Goal: Transaction & Acquisition: Download file/media

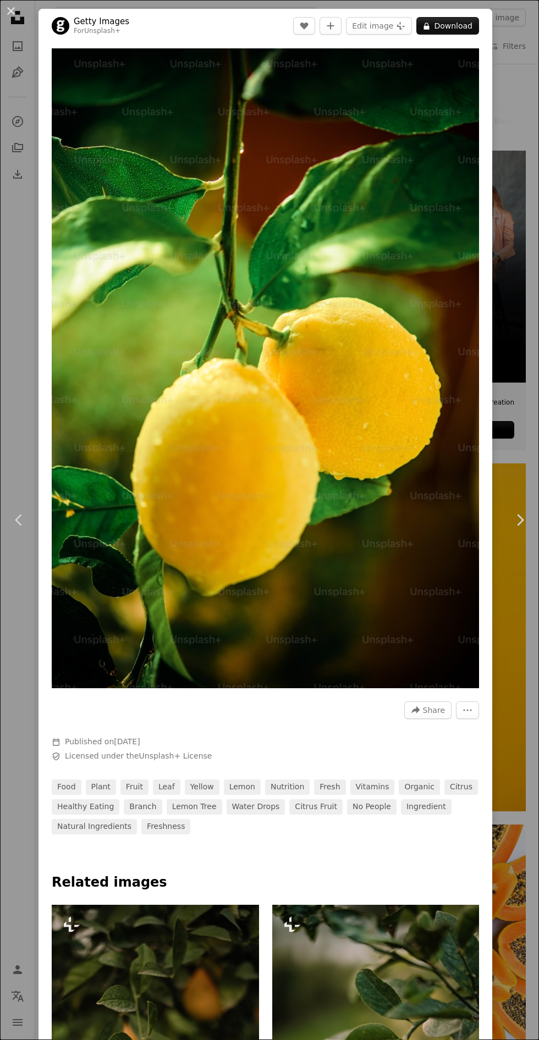
scroll to position [568, 0]
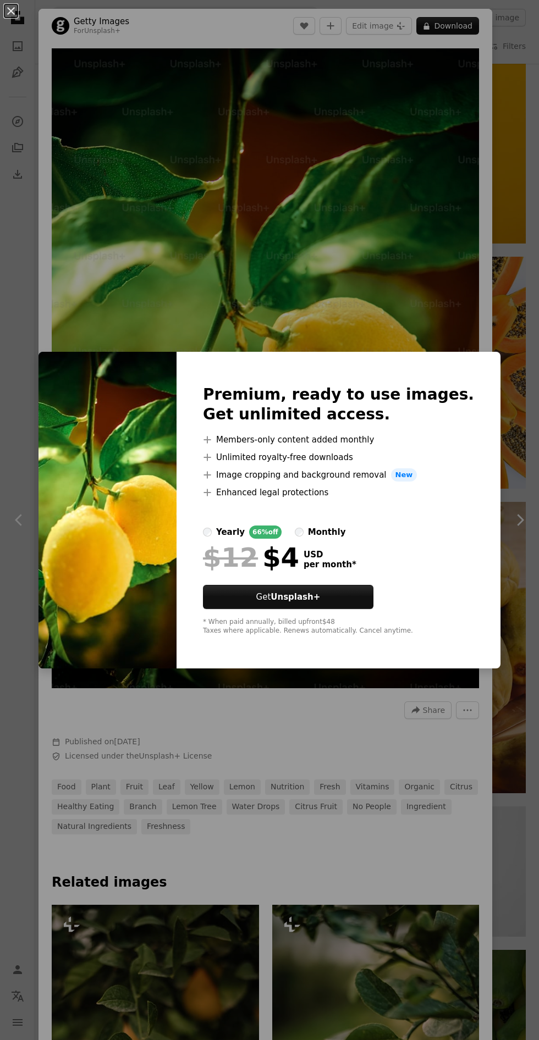
click at [402, 750] on div "An X shape Premium, ready to use images. Get unlimited access. A plus sign Memb…" at bounding box center [269, 520] width 539 height 1040
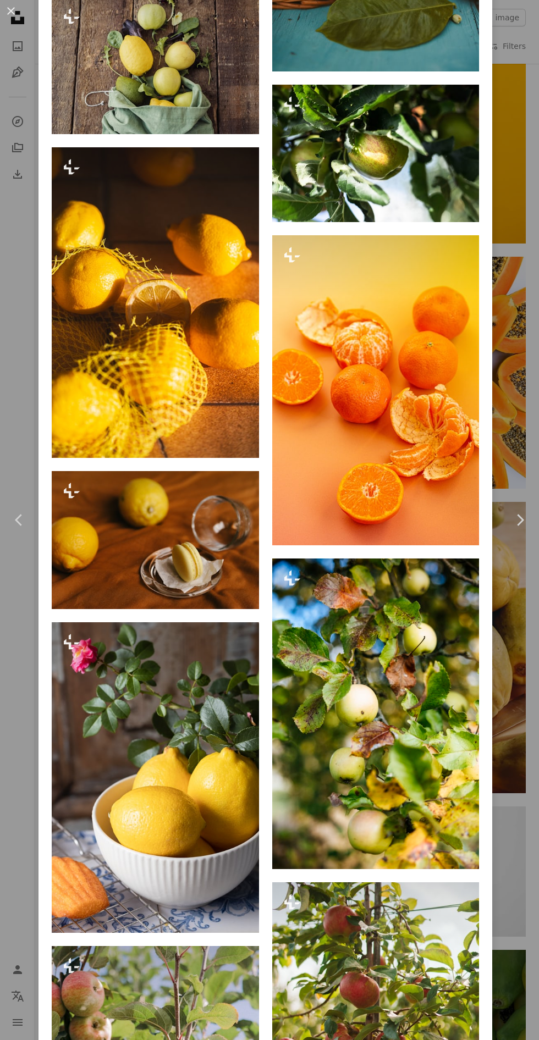
scroll to position [3217, 0]
click at [529, 741] on div "An X shape Chevron left Chevron right Getty Images For Unsplash+ A heart A plus…" at bounding box center [269, 520] width 539 height 1040
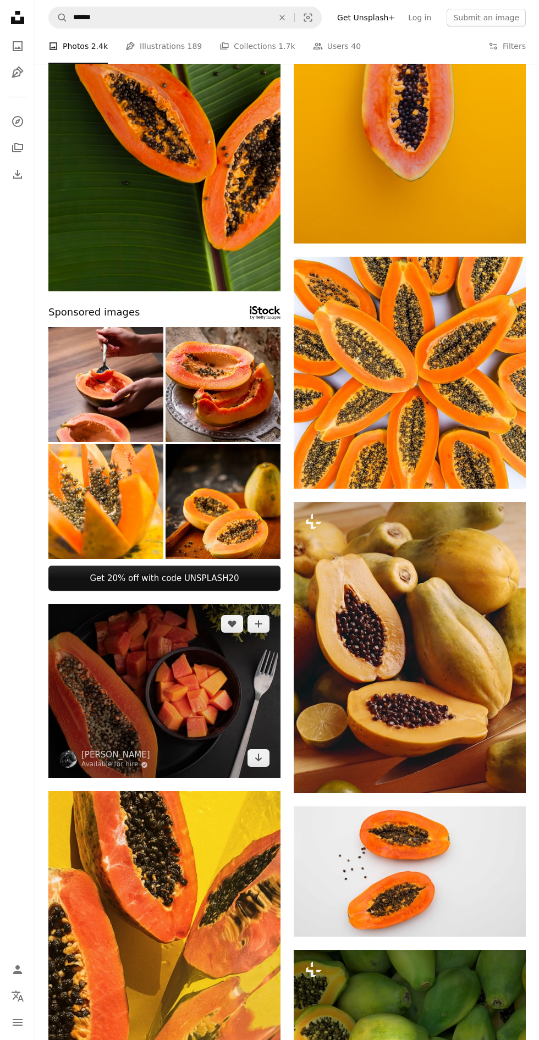
click at [189, 694] on img at bounding box center [164, 691] width 232 height 174
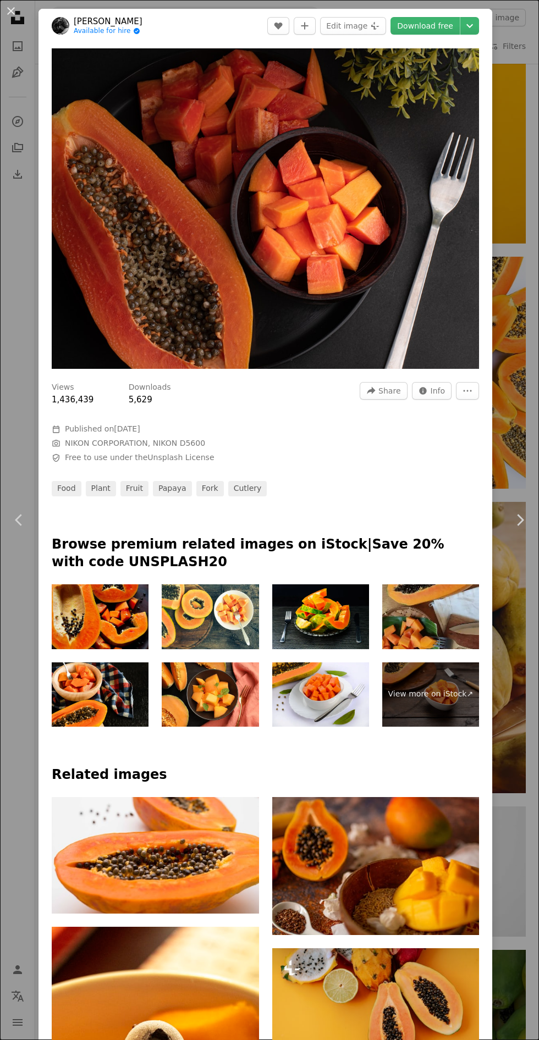
click at [478, 26] on icon "Chevron down" at bounding box center [470, 25] width 18 height 13
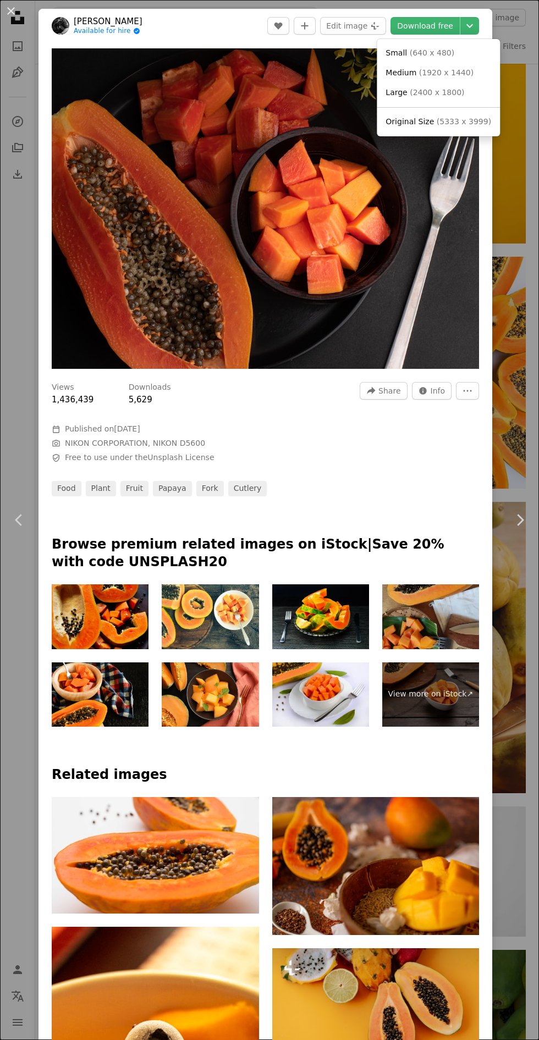
click at [480, 81] on link "Medium ( 1920 x 1440 )" at bounding box center [438, 73] width 114 height 20
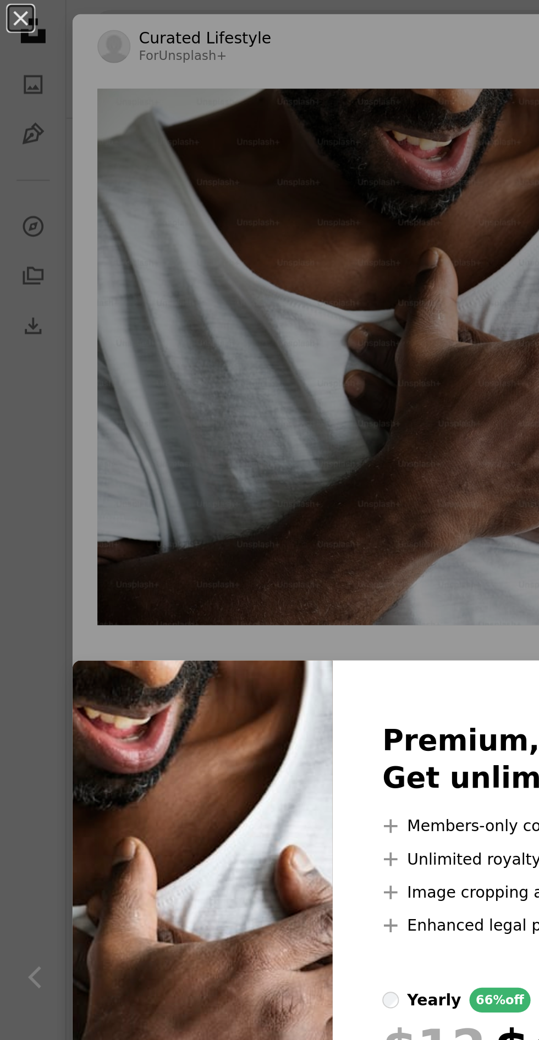
scroll to position [960, 0]
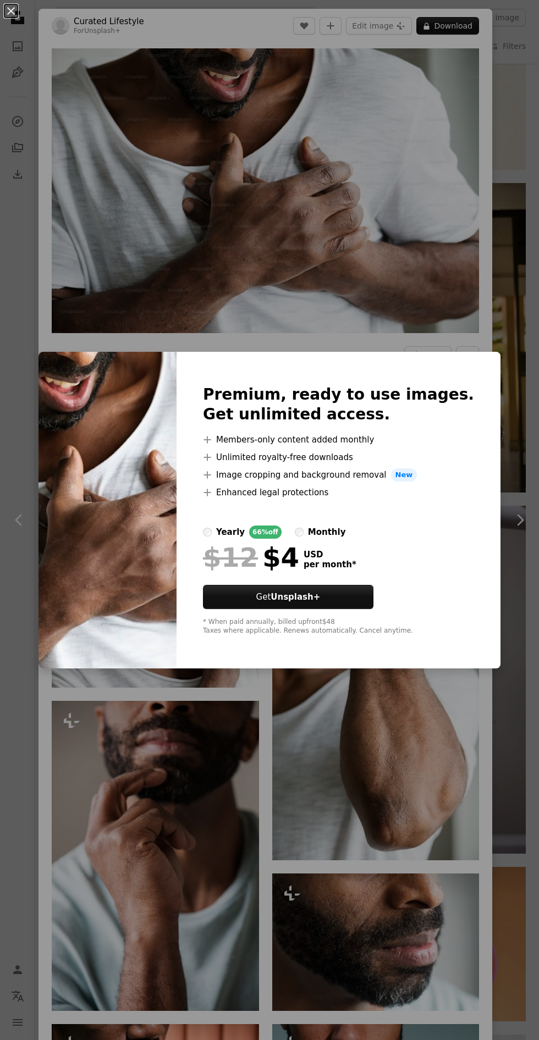
click at [390, 727] on div "An X shape Premium, ready to use images. Get unlimited access. A plus sign Memb…" at bounding box center [269, 520] width 539 height 1040
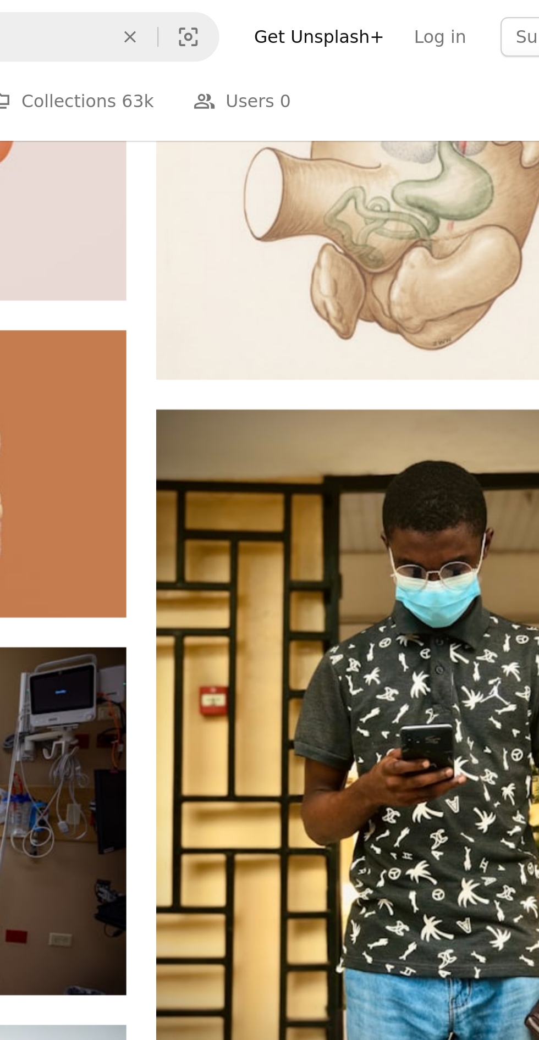
scroll to position [960, 0]
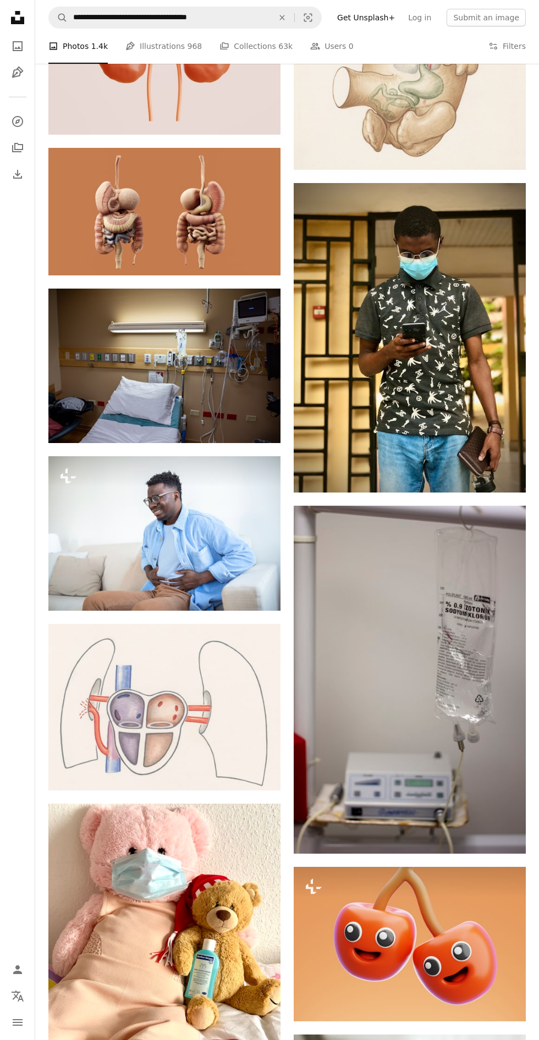
click at [315, 34] on nav "**********" at bounding box center [287, 17] width 504 height 35
click at [294, 20] on icon "An X shape" at bounding box center [282, 17] width 24 height 9
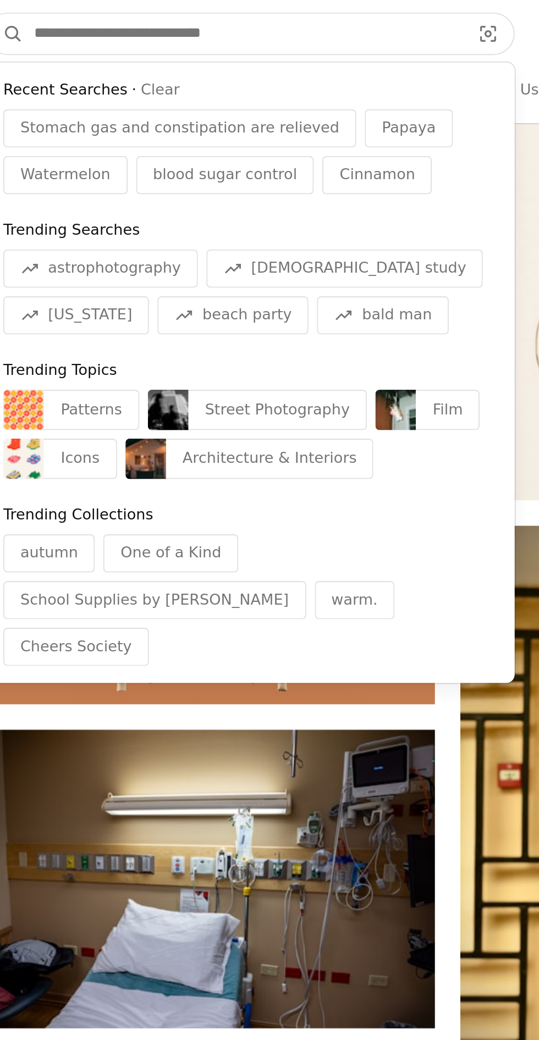
scroll to position [851, 0]
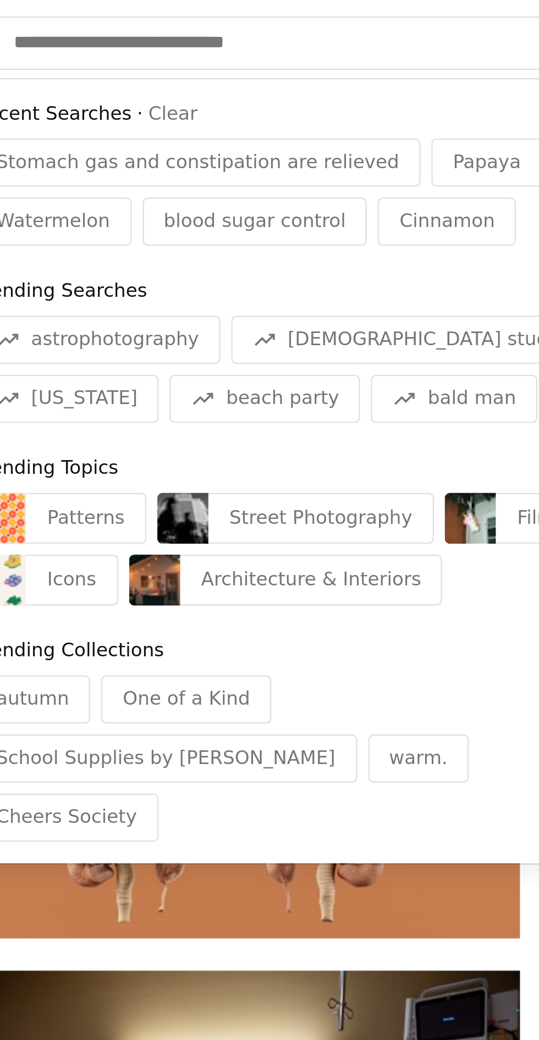
paste input "**********"
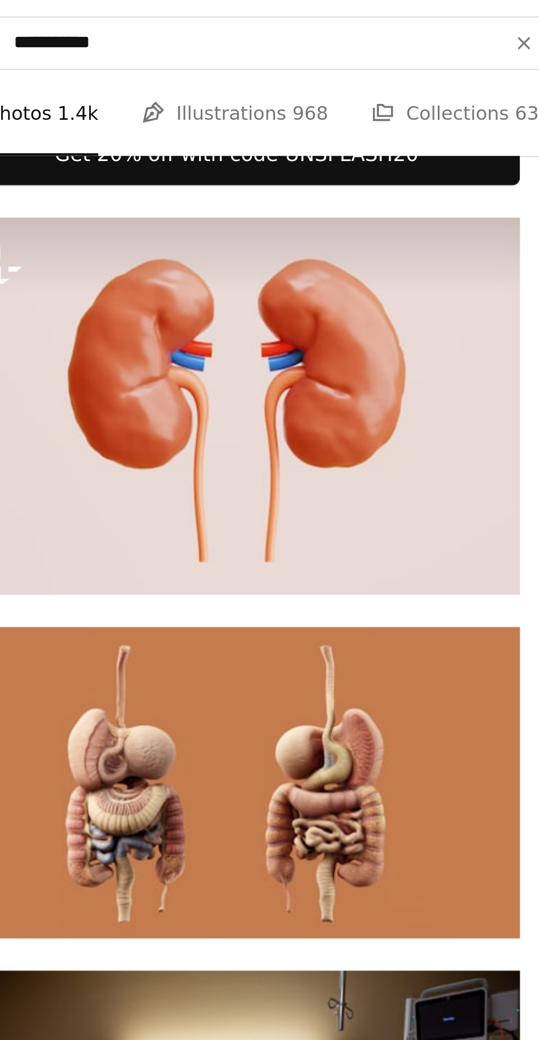
type input "**********"
click at [49, 7] on button "A magnifying glass" at bounding box center [58, 17] width 19 height 21
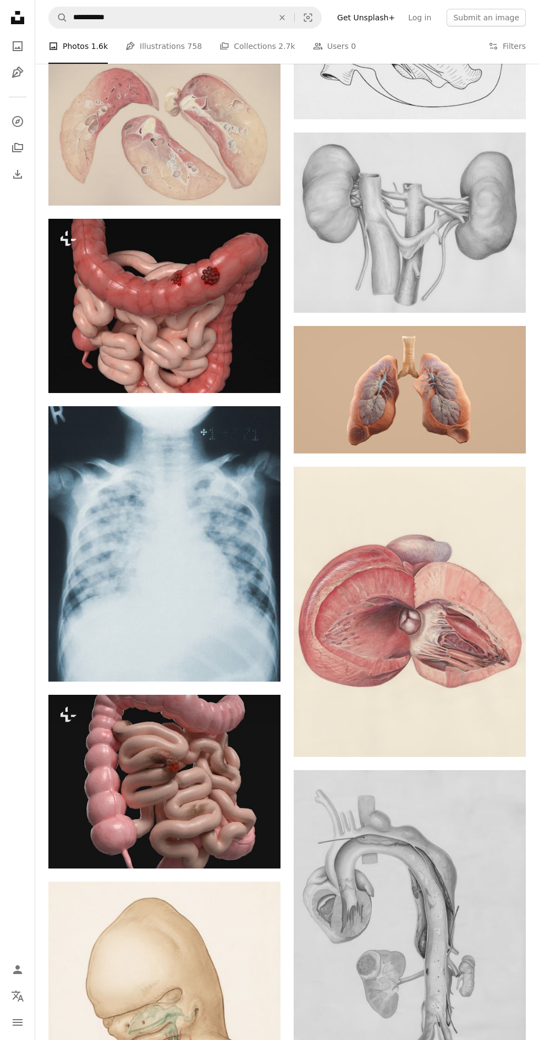
scroll to position [1058, 0]
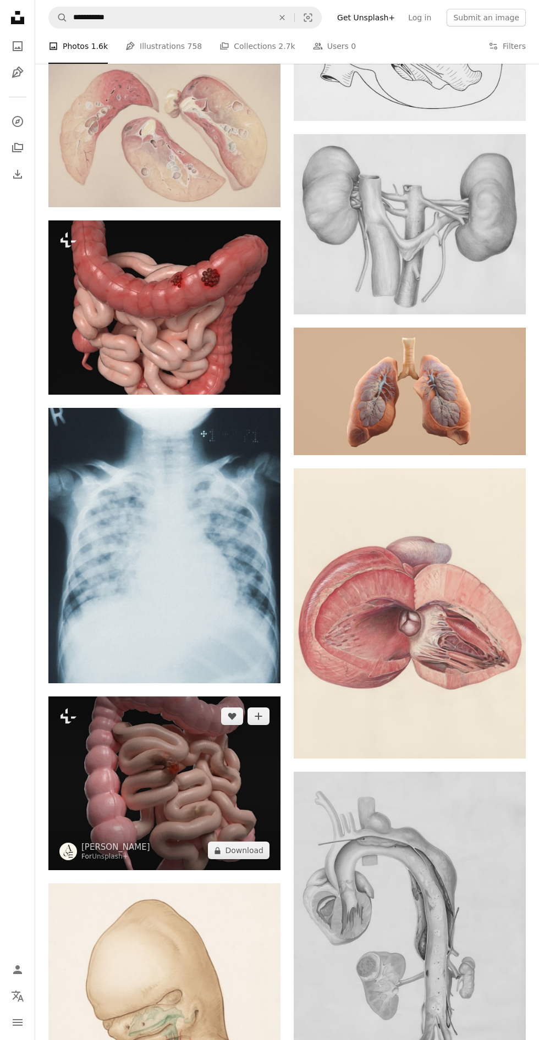
click at [202, 759] on img at bounding box center [164, 783] width 232 height 174
